Goal: Information Seeking & Learning: Understand process/instructions

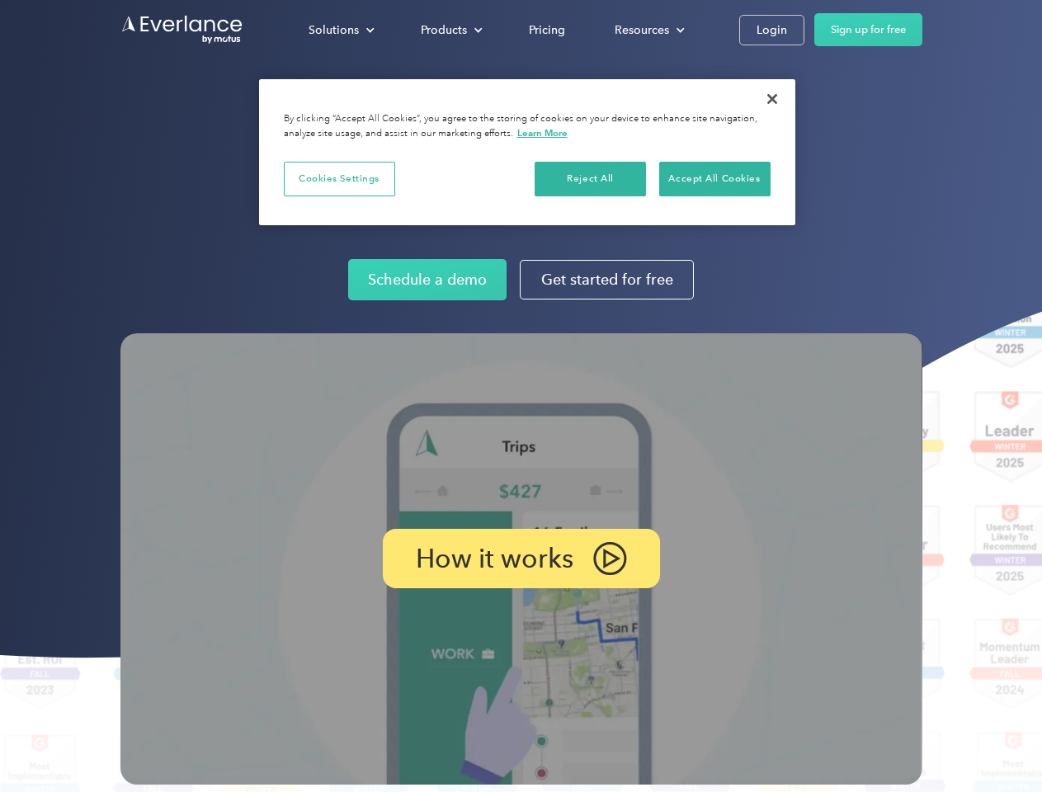
click at [520, 396] on img at bounding box center [521, 558] width 802 height 451
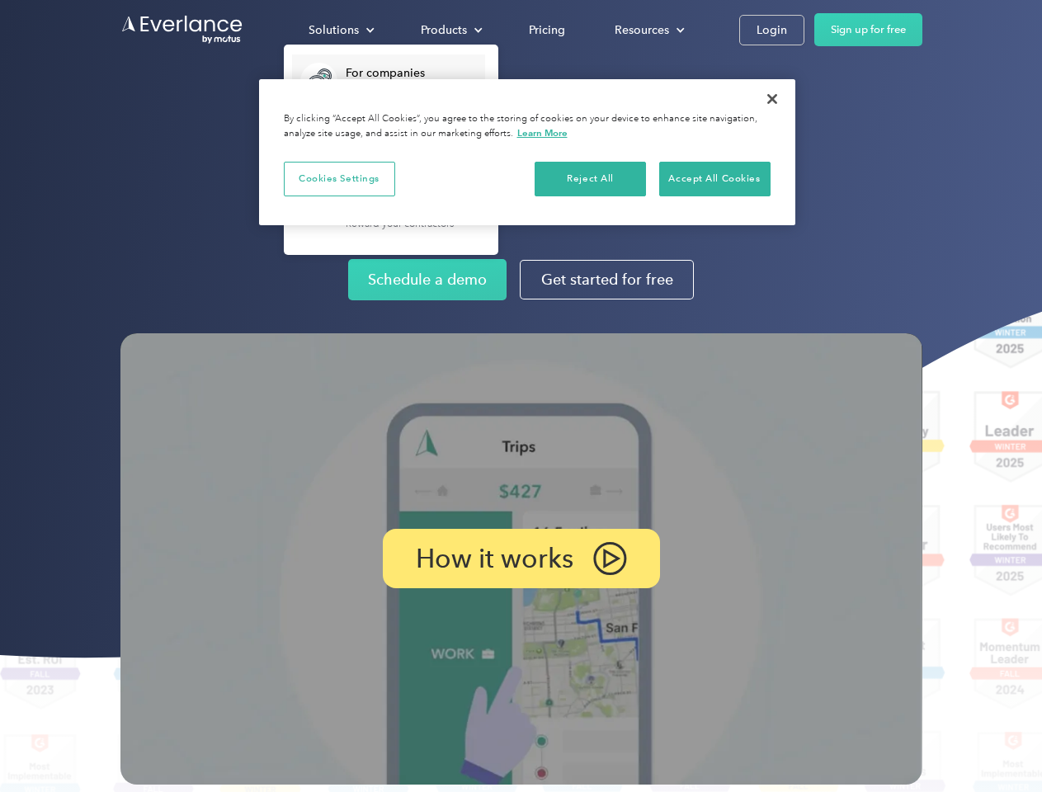
click at [341, 30] on div "Solutions" at bounding box center [333, 30] width 50 height 21
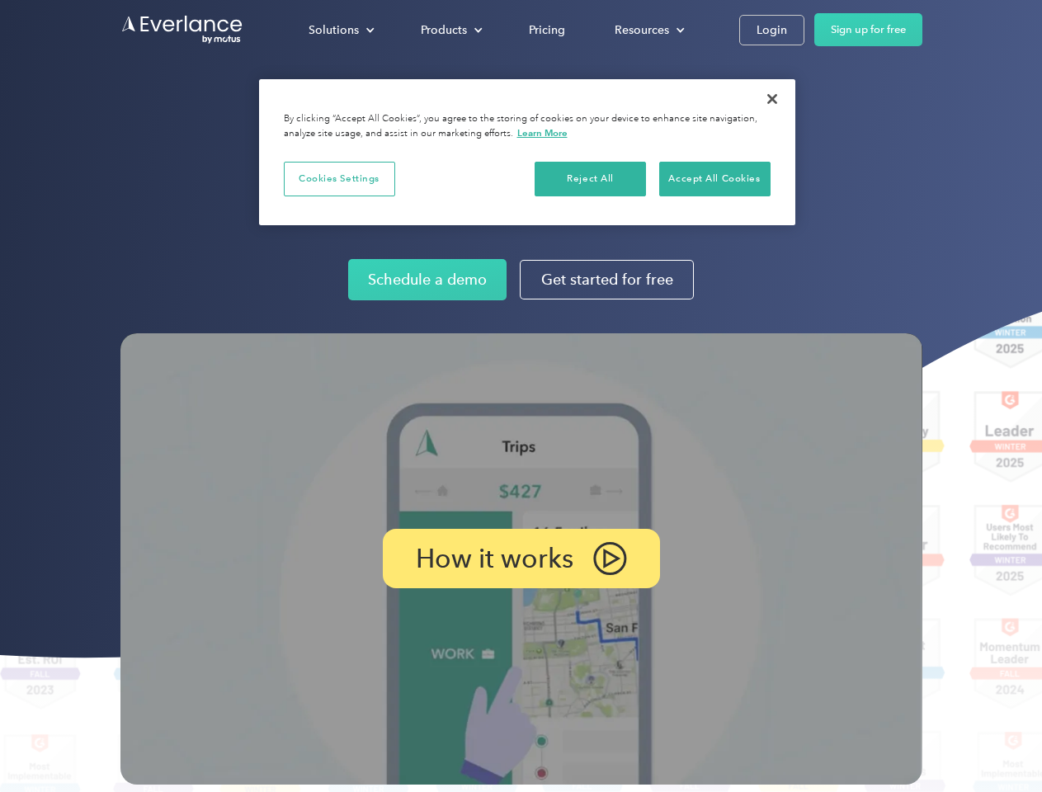
click at [449, 30] on div "Products" at bounding box center [444, 30] width 46 height 21
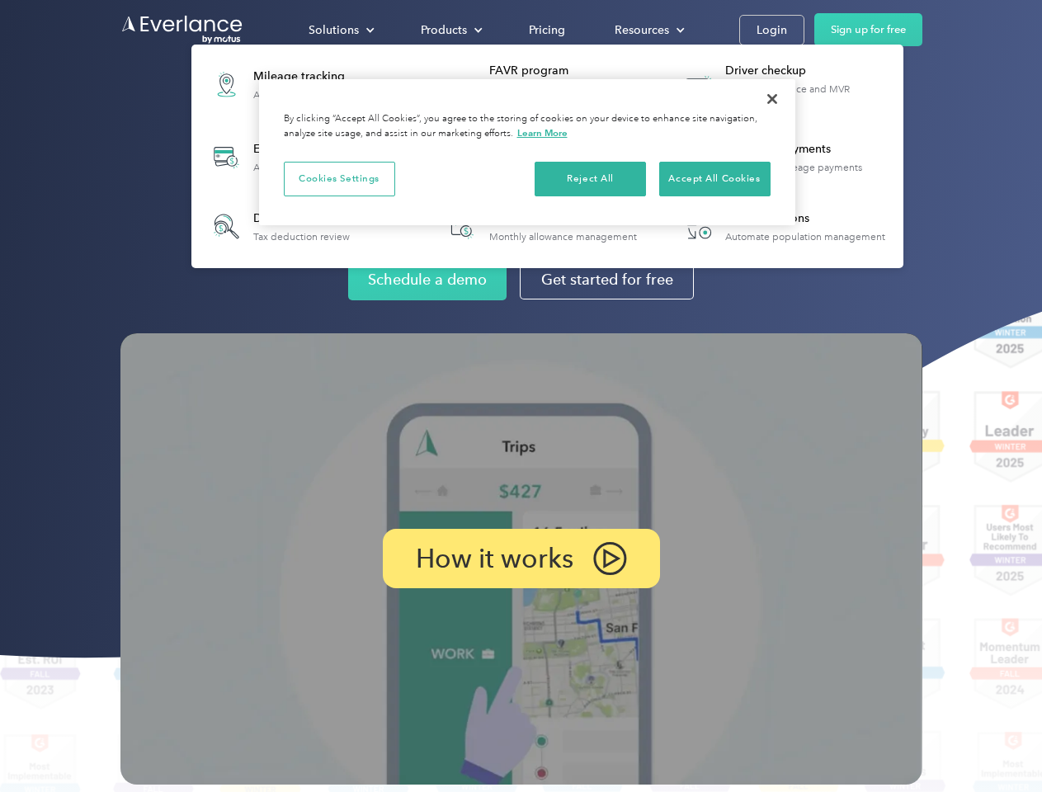
click at [647, 30] on div "Resources" at bounding box center [641, 30] width 54 height 21
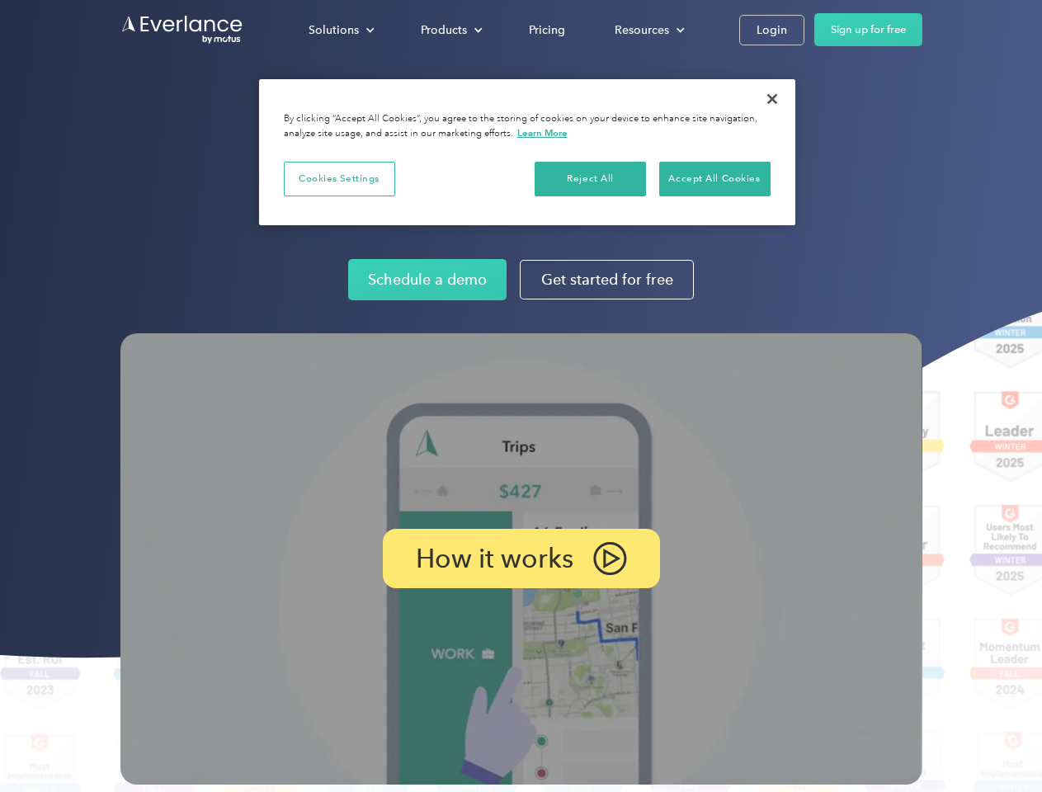
click at [520, 558] on p "How it works" at bounding box center [495, 558] width 158 height 20
click at [339, 178] on button "Cookies Settings" at bounding box center [339, 179] width 111 height 35
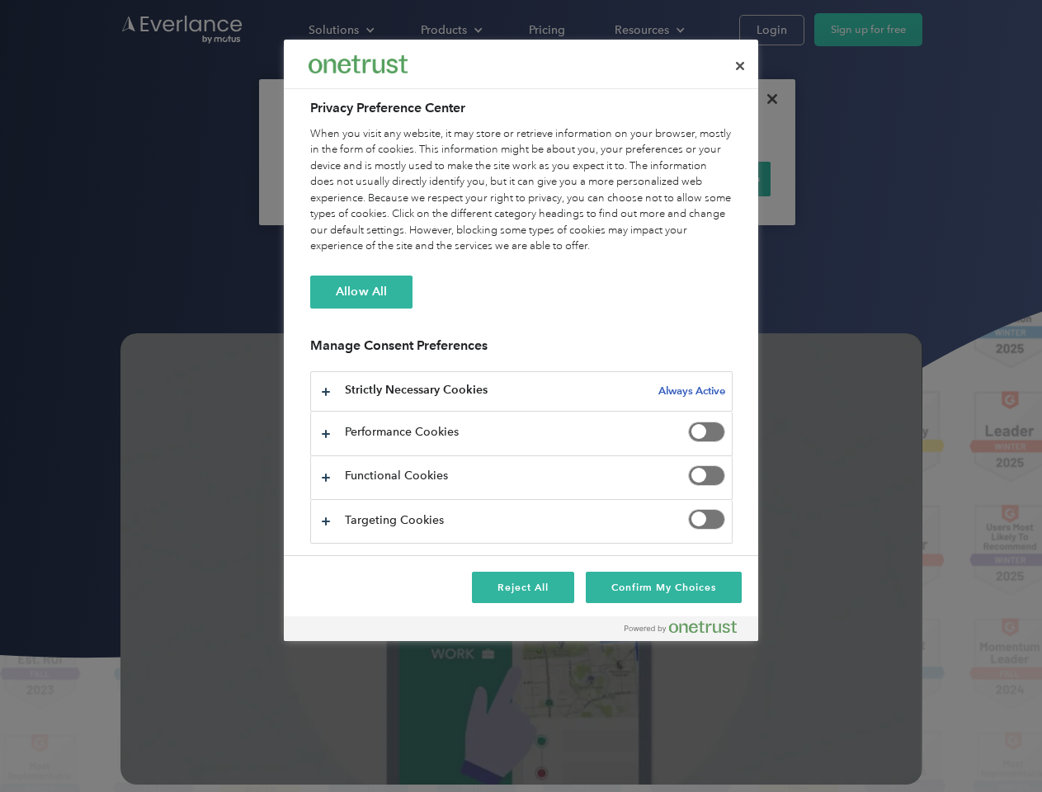
click at [590, 178] on div "When you visit any website, it may store or retrieve information on your browse…" at bounding box center [521, 190] width 422 height 129
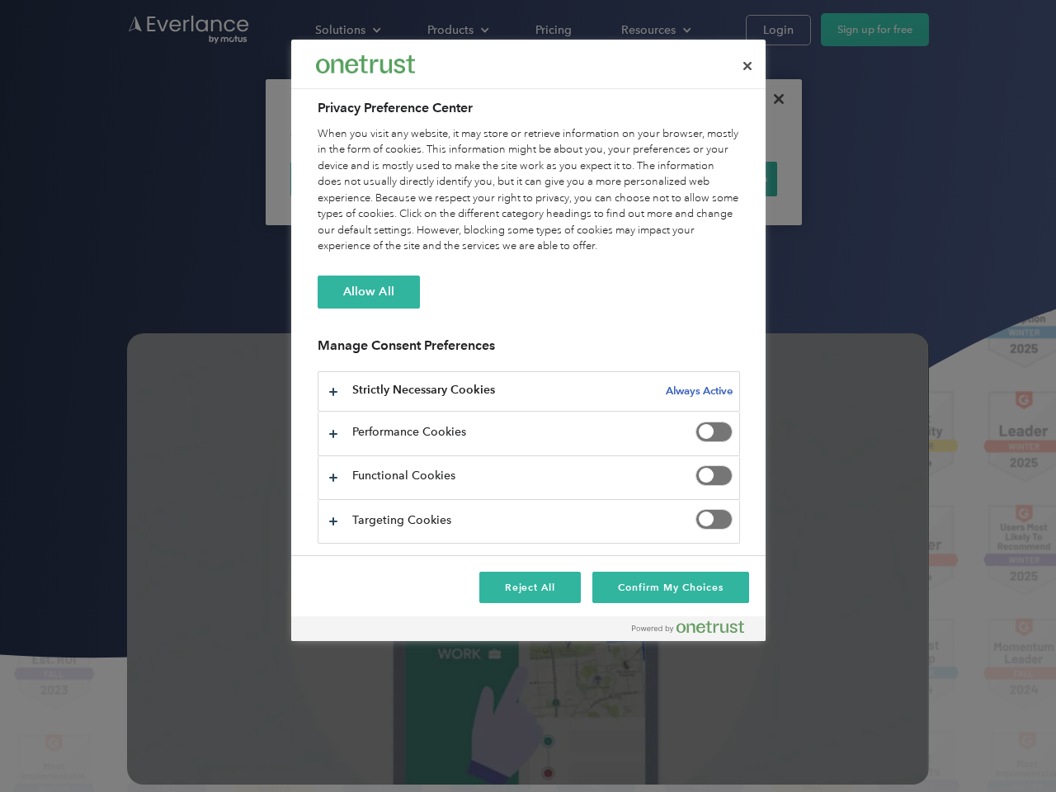
click at [714, 178] on div "When you visit any website, it may store or retrieve information on your browse…" at bounding box center [529, 190] width 422 height 129
click at [772, 99] on div at bounding box center [528, 396] width 1056 height 792
